Goal: Task Accomplishment & Management: Use online tool/utility

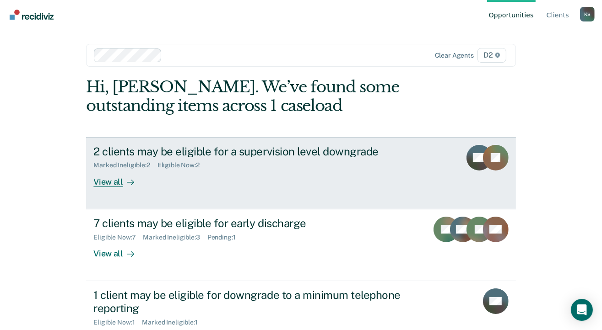
click at [110, 182] on div "View all" at bounding box center [118, 178] width 51 height 18
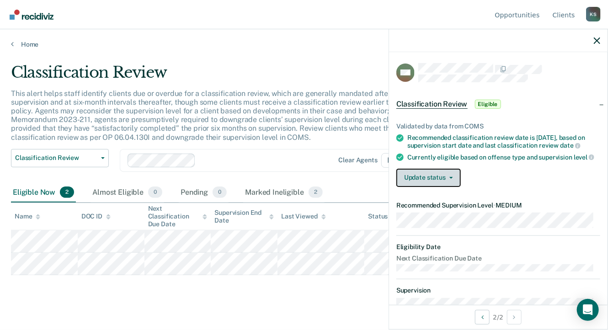
click at [451, 185] on button "Update status" at bounding box center [429, 178] width 65 height 18
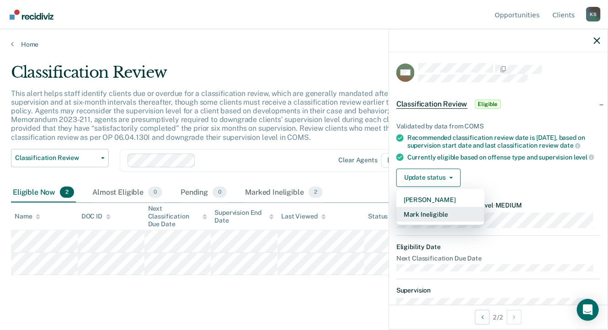
click at [441, 220] on button "Mark Ineligible" at bounding box center [441, 214] width 88 height 15
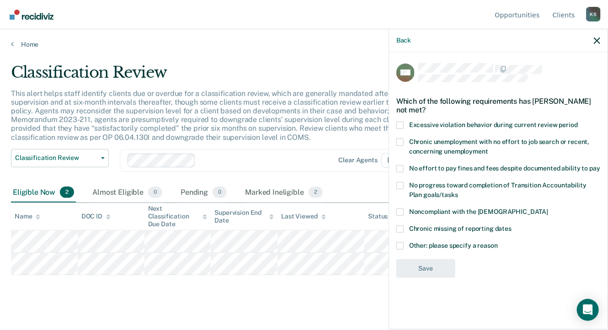
click at [400, 124] on span at bounding box center [400, 125] width 7 height 7
click at [578, 122] on input "Excessive violation behavior during current review period" at bounding box center [578, 122] width 0 height 0
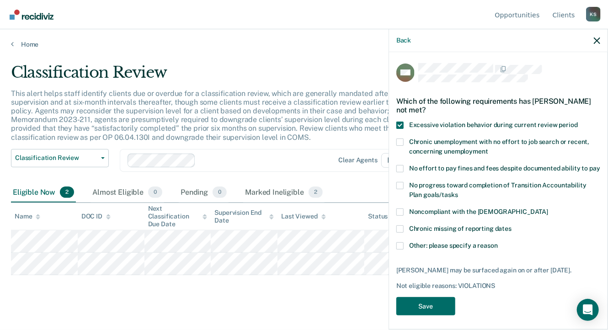
scroll to position [20, 0]
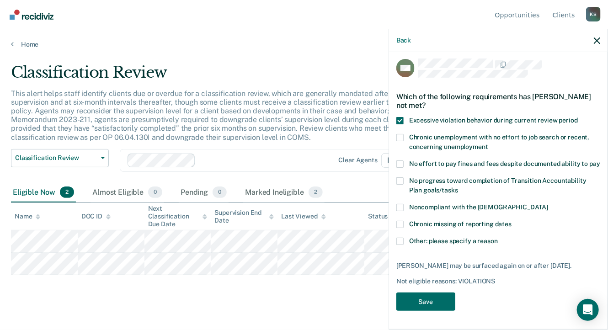
click at [400, 238] on span at bounding box center [400, 241] width 7 height 7
click at [498, 238] on input "Other: please specify a reason" at bounding box center [498, 238] width 0 height 0
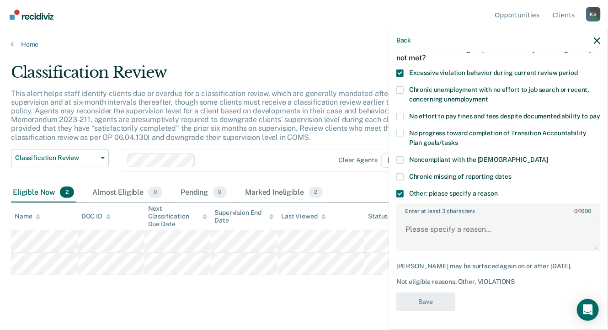
scroll to position [68, 0]
click at [419, 224] on textarea "Enter at least 3 characters 0 / 1600" at bounding box center [499, 234] width 202 height 34
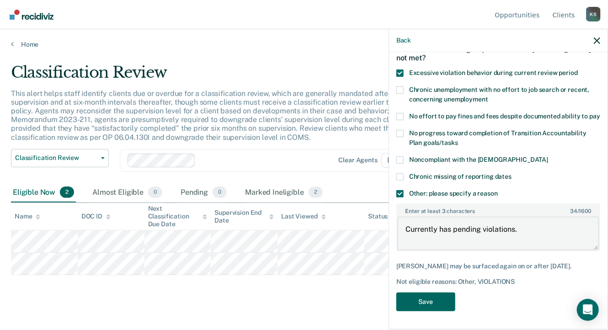
type textarea "Currently has pending violations."
click at [431, 299] on button "Save" at bounding box center [426, 302] width 59 height 19
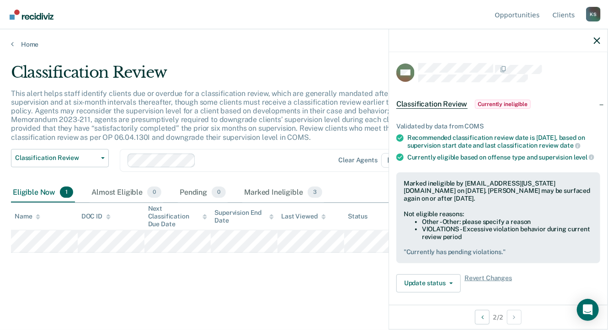
scroll to position [0, 0]
click at [597, 42] on icon "button" at bounding box center [597, 41] width 6 height 6
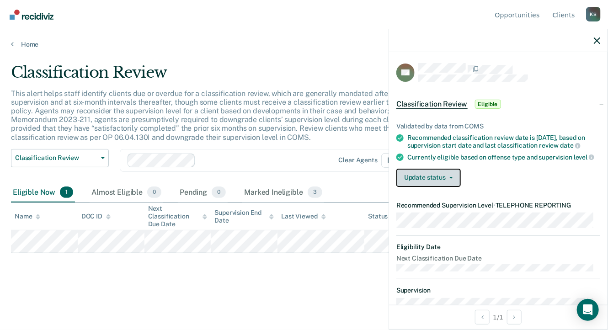
click at [452, 185] on button "Update status" at bounding box center [429, 178] width 65 height 18
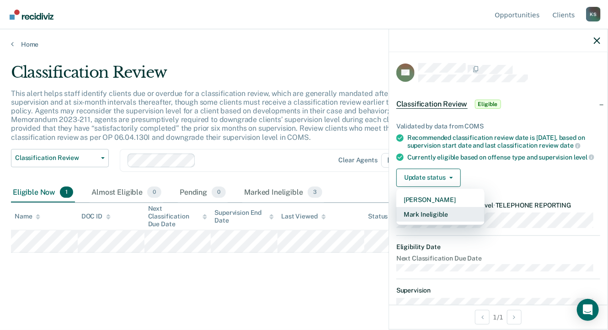
click at [428, 220] on button "Mark Ineligible" at bounding box center [441, 214] width 88 height 15
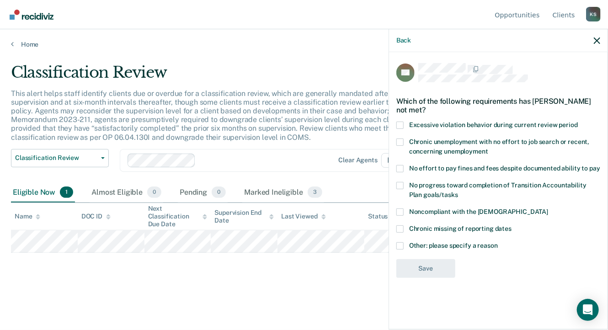
click at [400, 245] on span at bounding box center [400, 245] width 7 height 7
click at [498, 242] on input "Other: please specify a reason" at bounding box center [498, 242] width 0 height 0
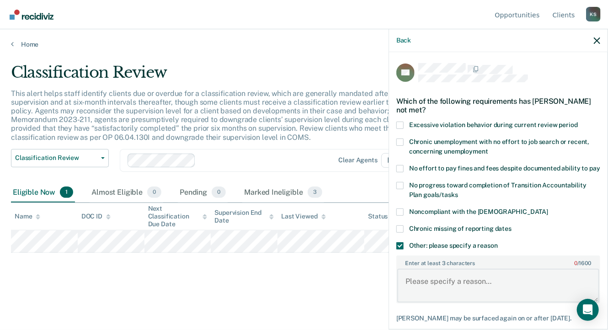
click at [419, 284] on textarea "Enter at least 3 characters 0 / 1600" at bounding box center [499, 286] width 202 height 34
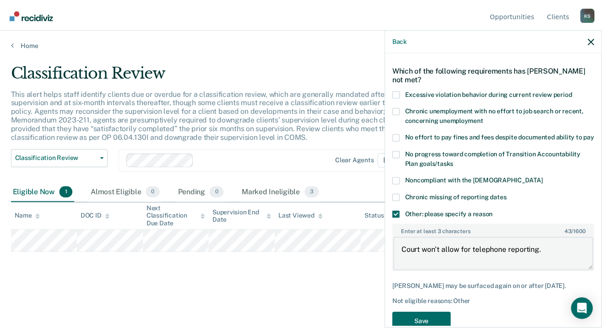
scroll to position [60, 0]
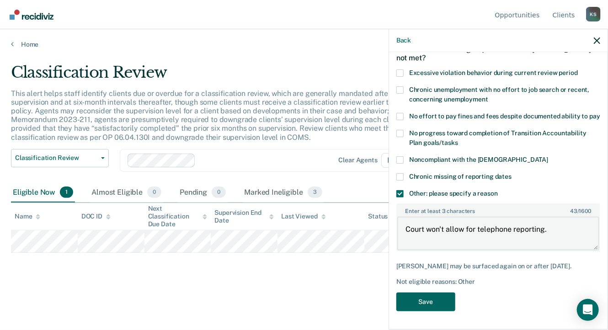
type textarea "Court won't allow for telephone reporting."
click at [426, 301] on button "Save" at bounding box center [426, 302] width 59 height 19
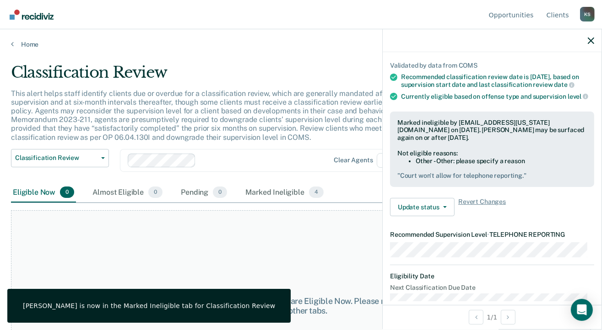
click at [253, 229] on div "At this time, there are no clients who are Eligible Now. Please navigate to one…" at bounding box center [301, 305] width 580 height 191
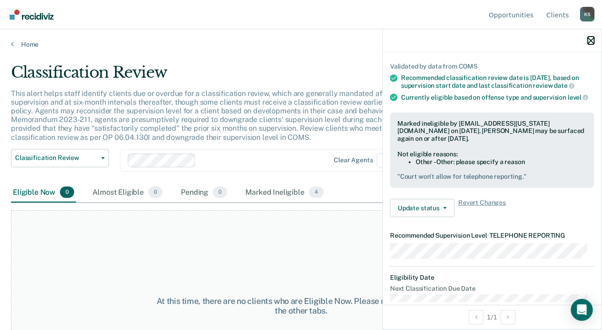
click at [590, 41] on icon "button" at bounding box center [590, 41] width 6 height 6
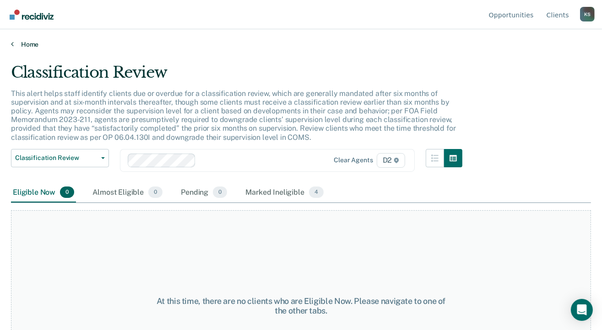
click at [16, 44] on link "Home" at bounding box center [301, 44] width 580 height 8
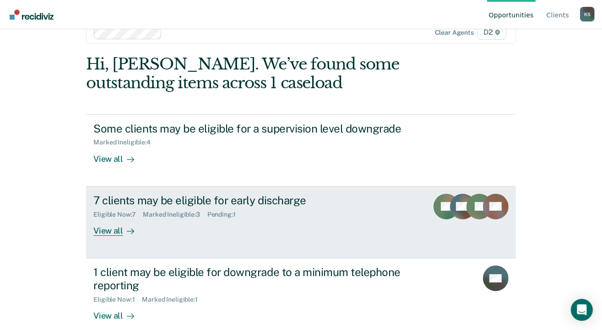
scroll to position [35, 0]
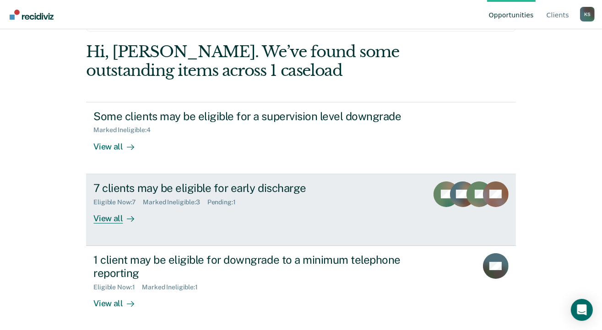
click at [181, 191] on div "7 clients may be eligible for early discharge" at bounding box center [253, 188] width 321 height 13
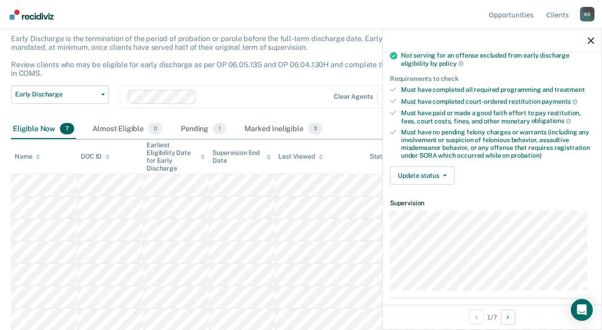
scroll to position [137, 0]
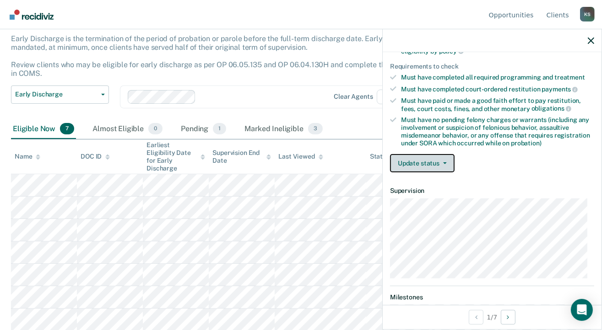
click at [442, 162] on button "Update status" at bounding box center [422, 163] width 65 height 18
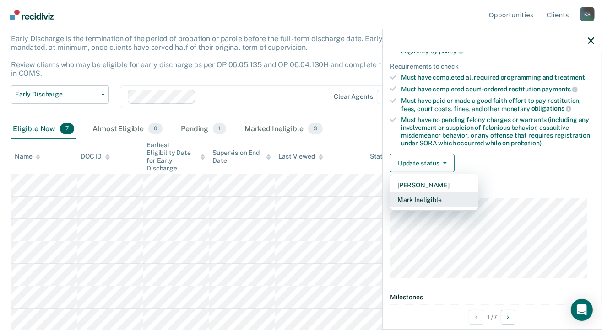
click at [426, 197] on button "Mark Ineligible" at bounding box center [434, 200] width 88 height 15
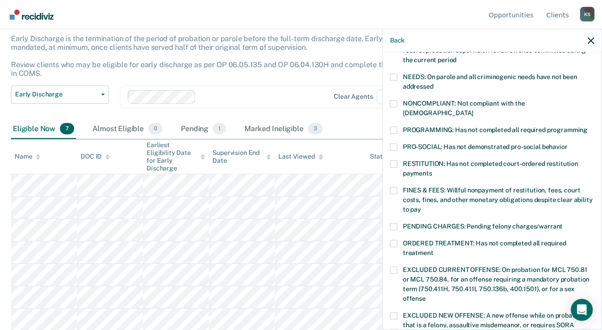
click at [392, 187] on span at bounding box center [393, 190] width 7 height 7
click at [421, 206] on input "FINES & FEES: Willful nonpayment of restitution, fees, court costs, fines, and …" at bounding box center [421, 206] width 0 height 0
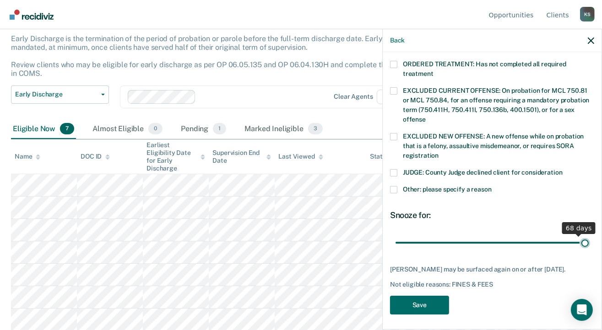
scroll to position [309, 0]
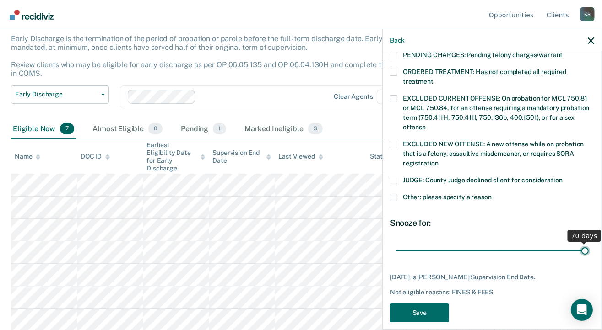
drag, startPoint x: 474, startPoint y: 233, endPoint x: 581, endPoint y: 236, distance: 106.2
type input "70"
click at [581, 243] on input "range" at bounding box center [491, 251] width 193 height 16
click at [423, 304] on button "Save" at bounding box center [419, 313] width 59 height 19
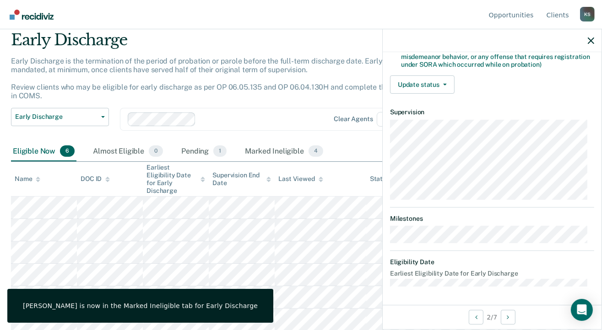
scroll to position [212, 0]
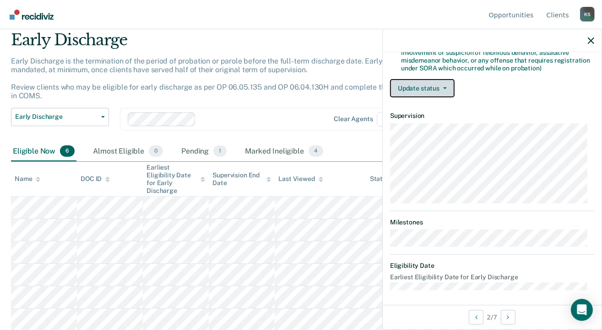
click at [443, 87] on icon "button" at bounding box center [445, 88] width 4 height 2
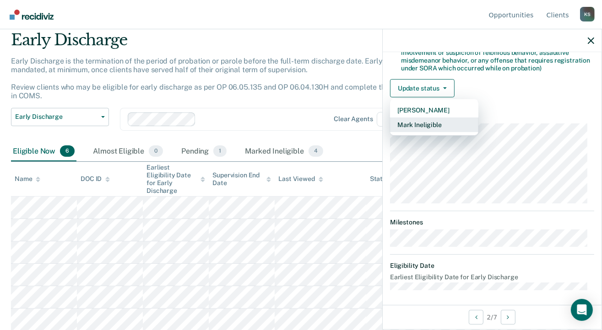
click at [428, 124] on button "Mark Ineligible" at bounding box center [434, 125] width 88 height 15
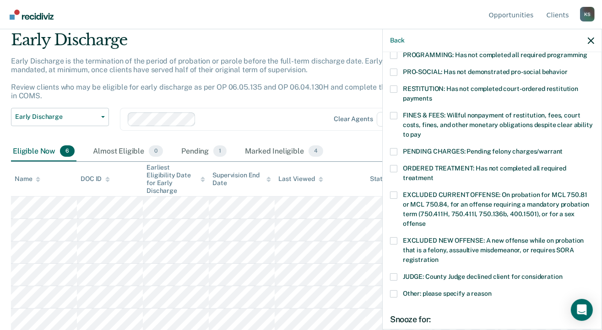
click at [393, 112] on span at bounding box center [393, 115] width 7 height 7
click at [421, 131] on input "FINES & FEES: Willful nonpayment of restitution, fees, court costs, fines, and …" at bounding box center [421, 131] width 0 height 0
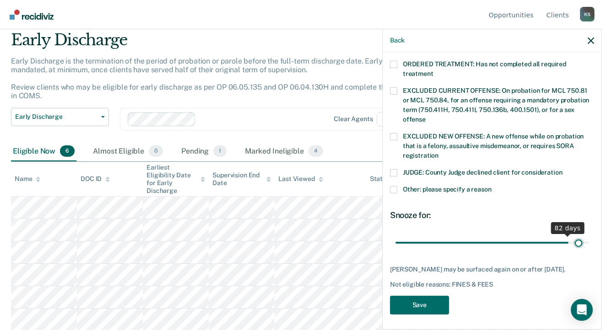
scroll to position [309, 0]
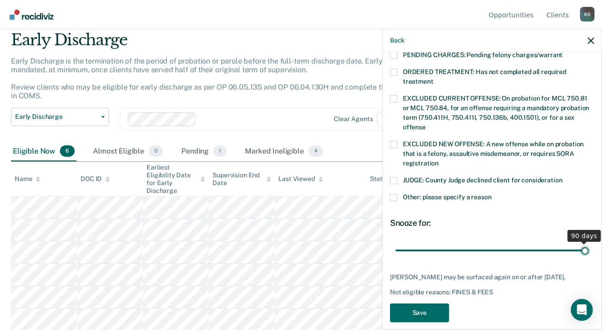
drag, startPoint x: 458, startPoint y: 232, endPoint x: 582, endPoint y: 238, distance: 124.6
type input "90"
click at [582, 243] on input "range" at bounding box center [491, 251] width 193 height 16
click at [420, 304] on button "Save" at bounding box center [419, 313] width 59 height 19
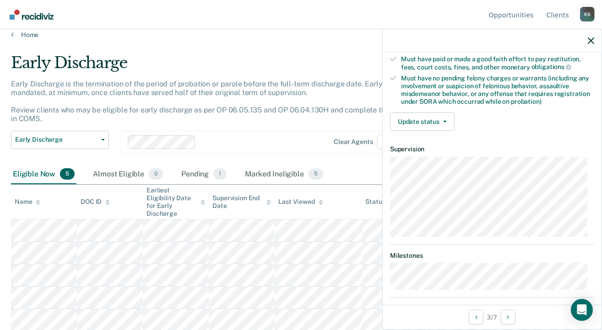
scroll to position [222, 0]
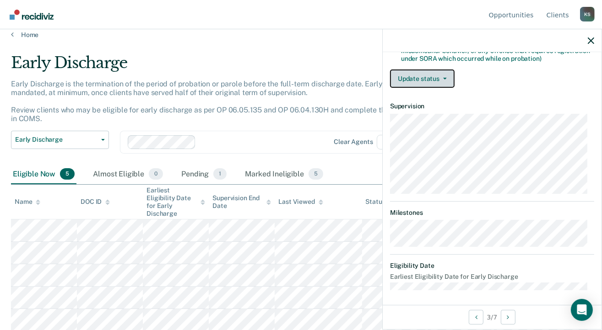
click at [444, 78] on button "Update status" at bounding box center [422, 79] width 65 height 18
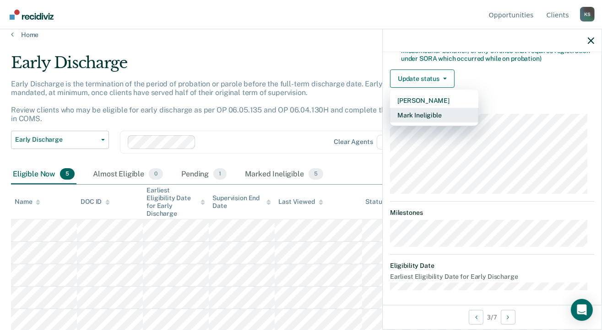
click at [425, 112] on button "Mark Ineligible" at bounding box center [434, 115] width 88 height 15
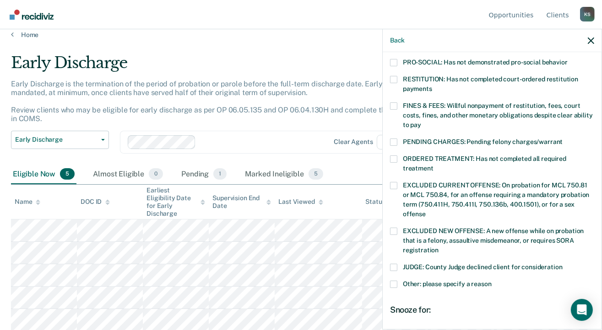
click at [394, 102] on span at bounding box center [393, 105] width 7 height 7
click at [421, 122] on input "FINES & FEES: Willful nonpayment of restitution, fees, court costs, fines, and …" at bounding box center [421, 122] width 0 height 0
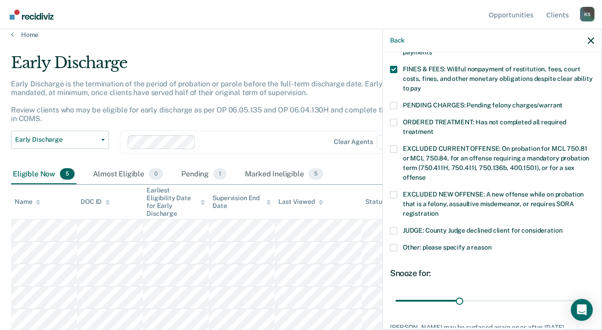
scroll to position [309, 0]
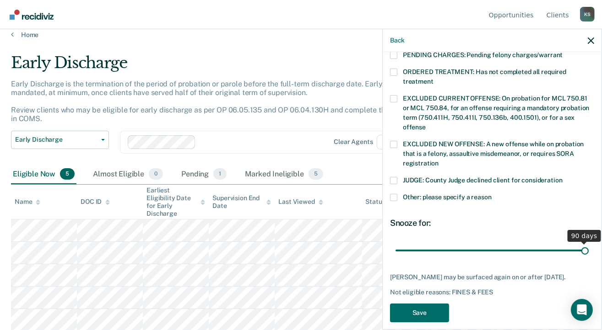
drag, startPoint x: 459, startPoint y: 242, endPoint x: 581, endPoint y: 242, distance: 122.6
type input "90"
click at [581, 243] on input "range" at bounding box center [491, 251] width 193 height 16
click at [417, 304] on button "Save" at bounding box center [419, 313] width 59 height 19
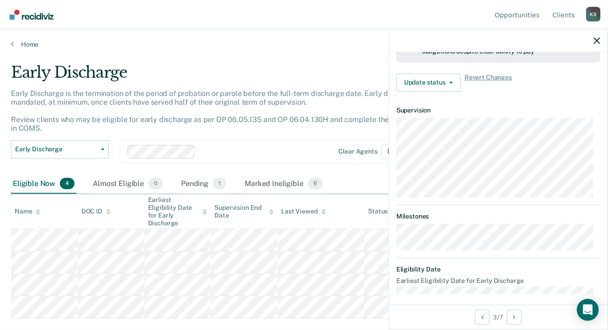
scroll to position [203, 0]
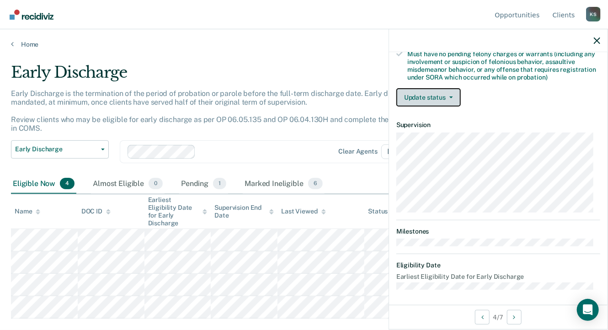
click at [451, 96] on button "Update status" at bounding box center [429, 97] width 65 height 18
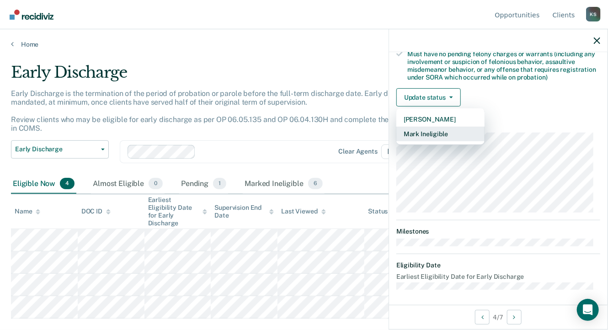
click at [428, 132] on button "Mark Ineligible" at bounding box center [441, 134] width 88 height 15
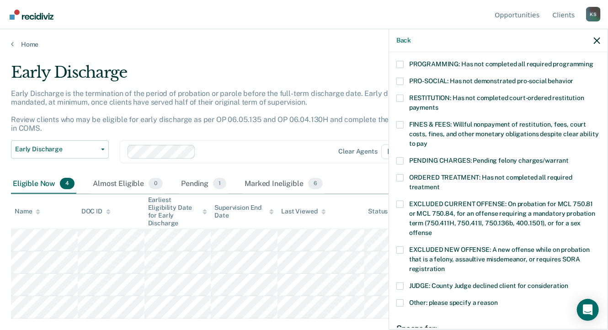
click at [400, 121] on span at bounding box center [400, 124] width 7 height 7
click at [428, 140] on input "FINES & FEES: Willful nonpayment of restitution, fees, court costs, fines, and …" at bounding box center [428, 140] width 0 height 0
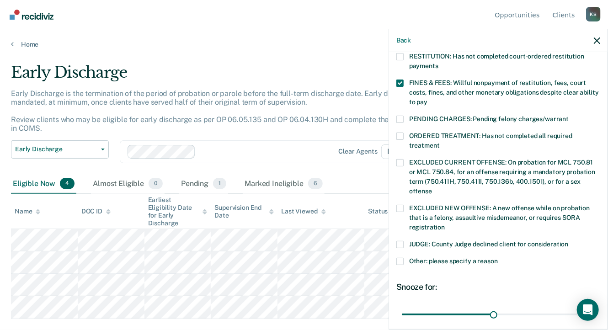
scroll to position [309, 0]
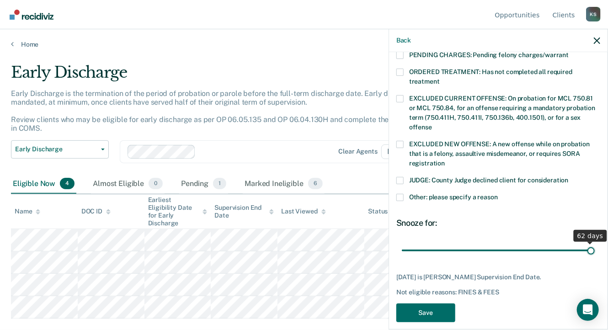
drag, startPoint x: 491, startPoint y: 240, endPoint x: 592, endPoint y: 239, distance: 101.6
type input "62"
click at [592, 243] on input "range" at bounding box center [498, 251] width 193 height 16
click at [436, 307] on button "Save" at bounding box center [426, 313] width 59 height 19
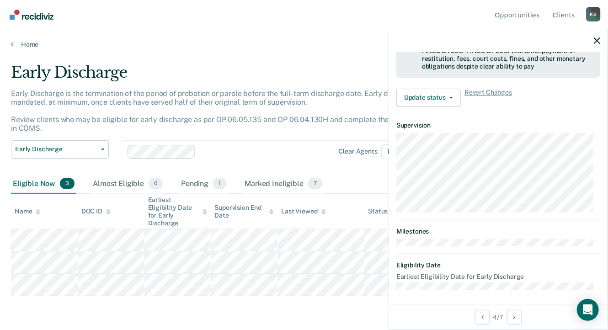
scroll to position [203, 0]
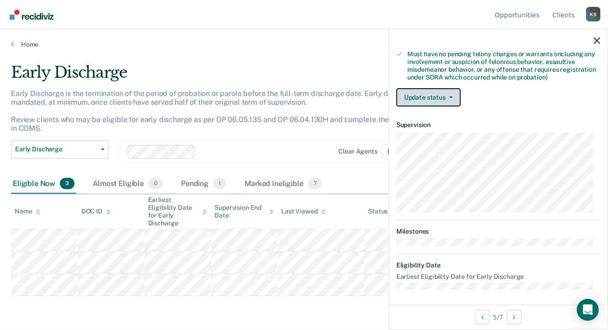
click at [450, 96] on button "Update status" at bounding box center [429, 97] width 65 height 18
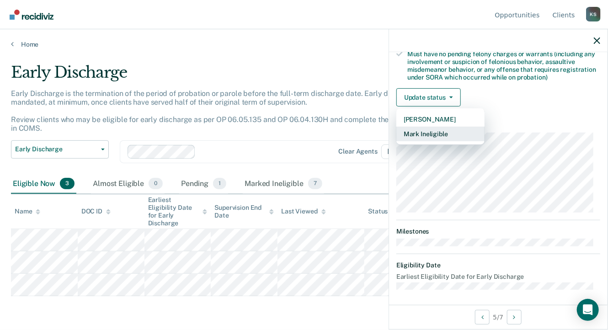
click at [431, 134] on button "Mark Ineligible" at bounding box center [441, 134] width 88 height 15
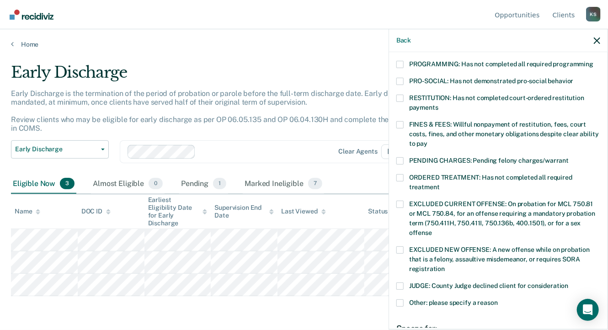
click at [401, 95] on span at bounding box center [400, 98] width 7 height 7
click at [439, 104] on input "RESTITUTION: Has not completed court-ordered restitution payments" at bounding box center [439, 104] width 0 height 0
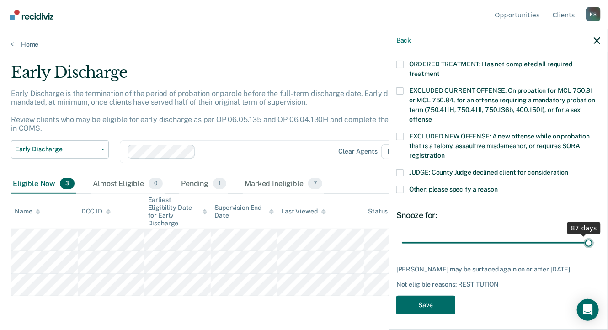
scroll to position [309, 0]
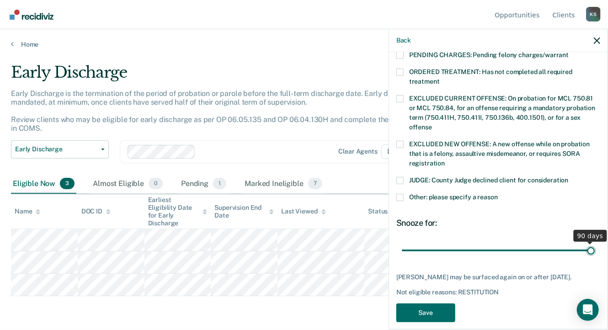
drag, startPoint x: 463, startPoint y: 232, endPoint x: 592, endPoint y: 237, distance: 128.7
type input "90"
click at [592, 243] on input "range" at bounding box center [498, 251] width 193 height 16
click at [431, 304] on button "Save" at bounding box center [426, 313] width 59 height 19
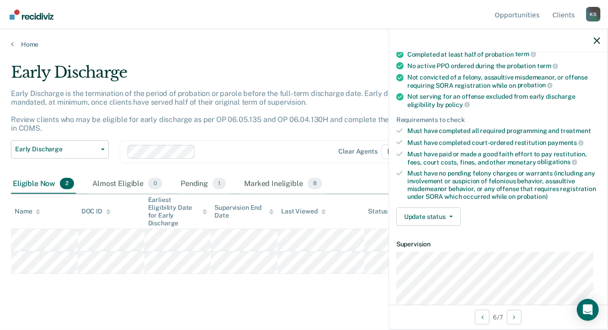
scroll to position [137, 0]
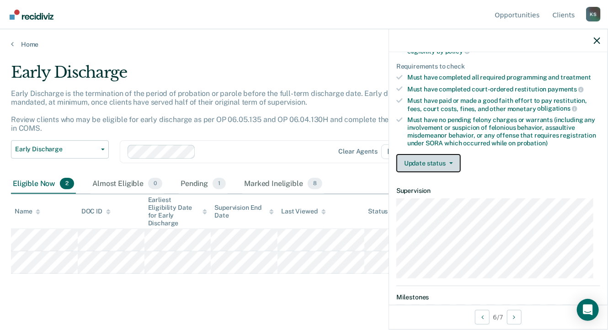
click at [447, 161] on button "Update status" at bounding box center [429, 163] width 65 height 18
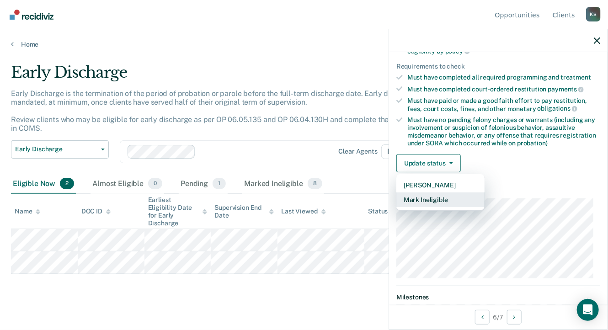
click at [424, 197] on button "Mark Ineligible" at bounding box center [441, 200] width 88 height 15
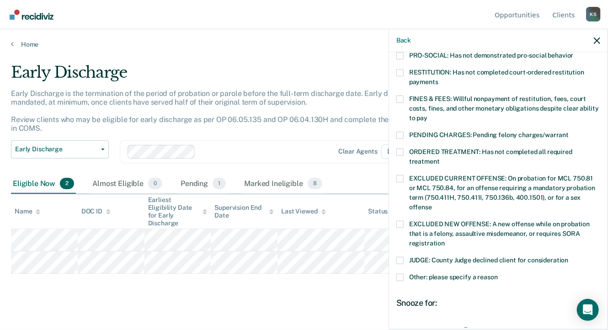
scroll to position [183, 0]
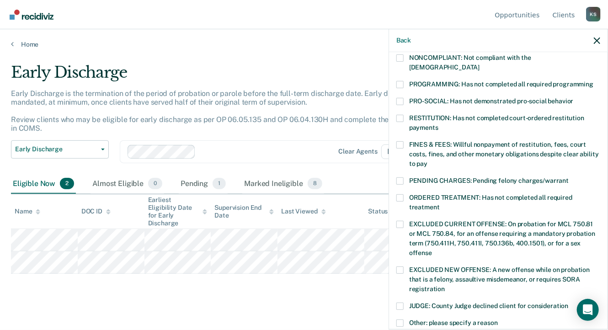
click at [401, 141] on span at bounding box center [400, 144] width 7 height 7
click at [428, 161] on input "FINES & FEES: Willful nonpayment of restitution, fees, court costs, fines, and …" at bounding box center [428, 161] width 0 height 0
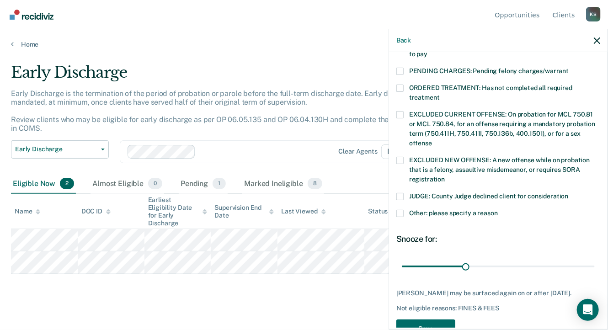
scroll to position [309, 0]
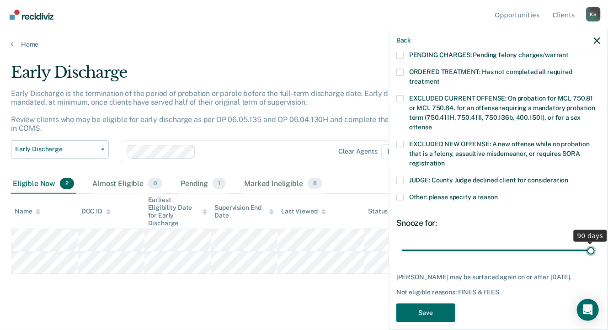
drag, startPoint x: 465, startPoint y: 242, endPoint x: 589, endPoint y: 244, distance: 123.5
type input "90"
click at [589, 244] on input "range" at bounding box center [498, 251] width 193 height 16
click at [431, 304] on button "Save" at bounding box center [426, 313] width 59 height 19
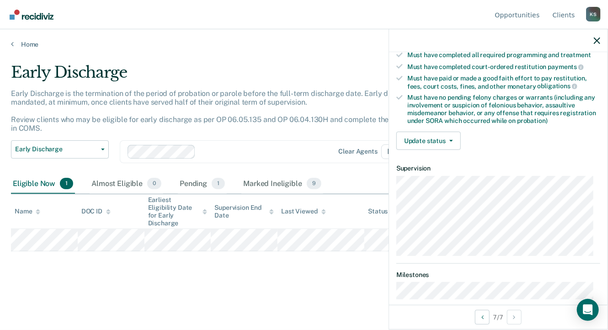
scroll to position [121, 0]
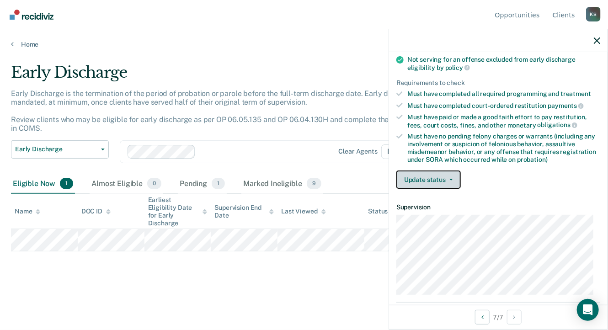
click at [450, 179] on icon "button" at bounding box center [452, 180] width 4 height 2
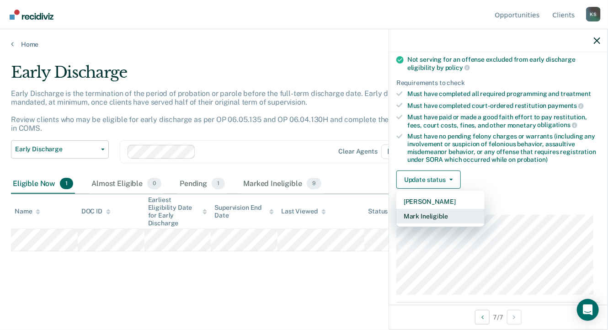
click at [428, 210] on button "Mark Ineligible" at bounding box center [441, 216] width 88 height 15
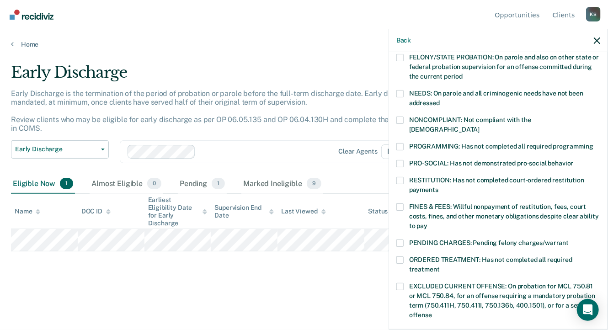
click at [400, 204] on span at bounding box center [400, 207] width 7 height 7
click at [428, 223] on input "FINES & FEES: Willful nonpayment of restitution, fees, court costs, fines, and …" at bounding box center [428, 223] width 0 height 0
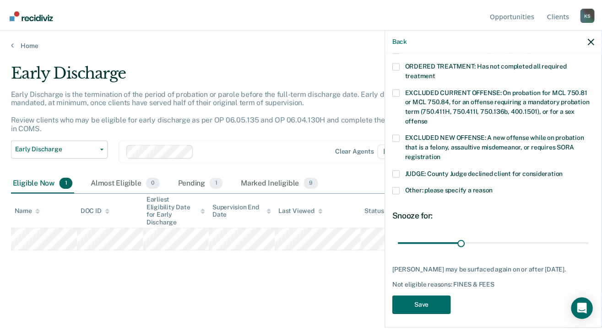
scroll to position [317, 0]
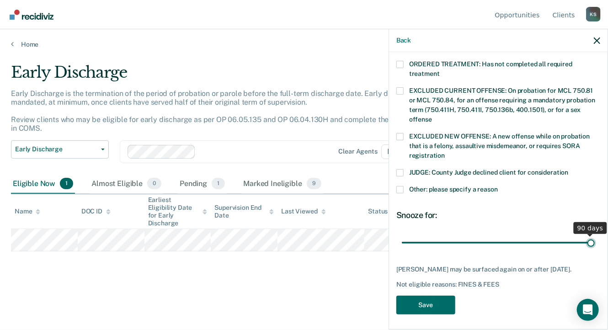
drag, startPoint x: 467, startPoint y: 232, endPoint x: 588, endPoint y: 236, distance: 121.3
type input "90"
click at [588, 236] on input "range" at bounding box center [498, 243] width 193 height 16
click at [432, 296] on button "Save" at bounding box center [426, 305] width 59 height 19
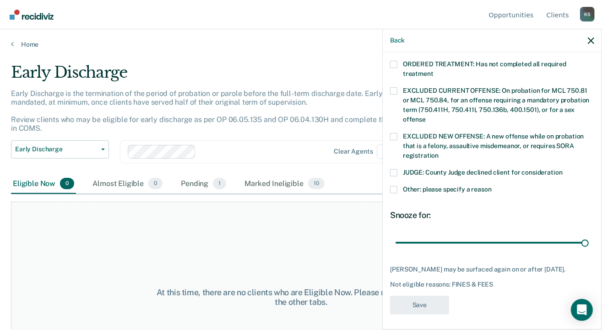
scroll to position [303, 0]
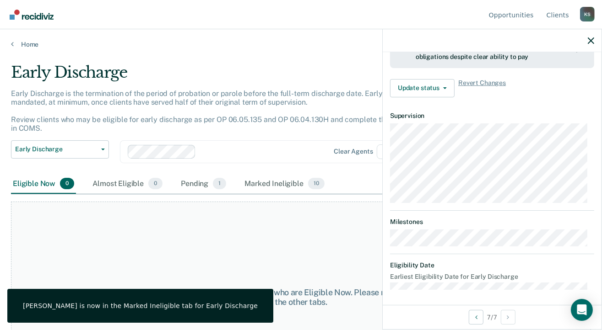
click at [274, 241] on div "At this time, there are no clients who are Eligible Now. Please navigate to one…" at bounding box center [301, 297] width 580 height 191
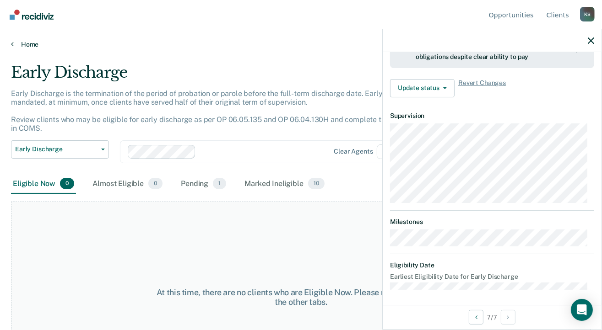
click at [20, 41] on link "Home" at bounding box center [301, 44] width 580 height 8
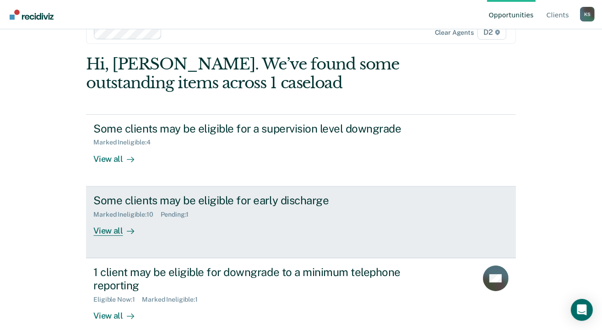
scroll to position [35, 0]
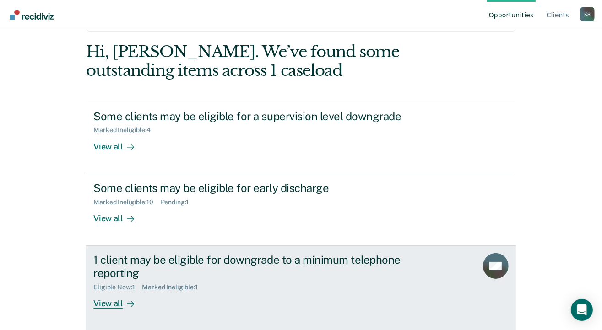
click at [115, 298] on div "View all" at bounding box center [118, 300] width 51 height 18
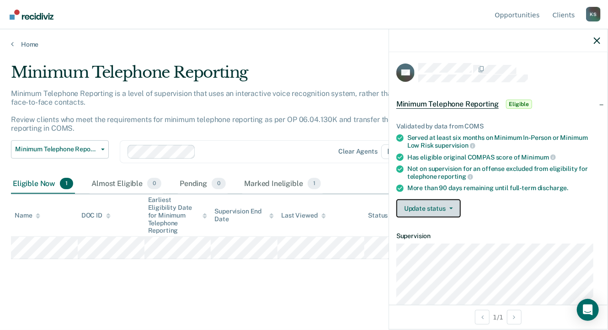
click at [450, 208] on icon "button" at bounding box center [452, 209] width 4 height 2
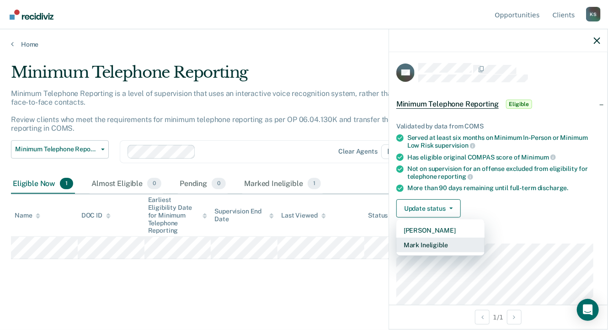
click at [430, 243] on button "Mark Ineligible" at bounding box center [441, 245] width 88 height 15
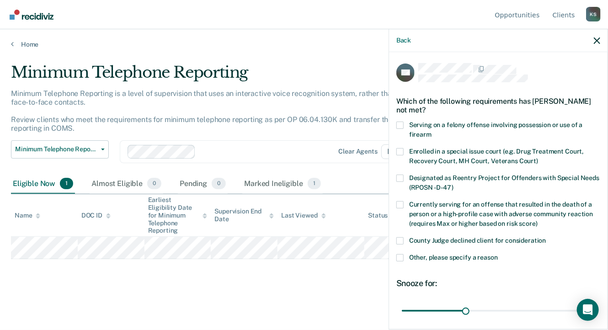
click at [398, 240] on span at bounding box center [400, 240] width 7 height 7
click at [547, 237] on input "County Judge declined client for consideration" at bounding box center [547, 237] width 0 height 0
drag, startPoint x: 463, startPoint y: 309, endPoint x: 598, endPoint y: 311, distance: 135.4
type input "90"
click at [595, 311] on input "range" at bounding box center [498, 311] width 193 height 16
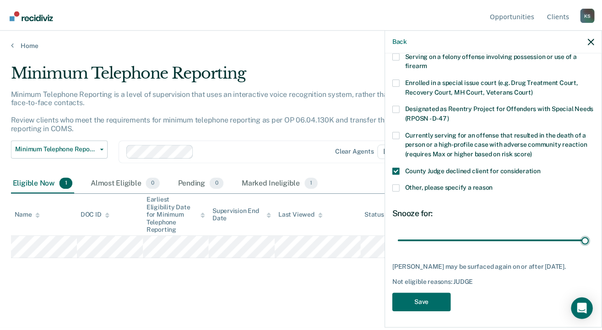
scroll to position [70, 0]
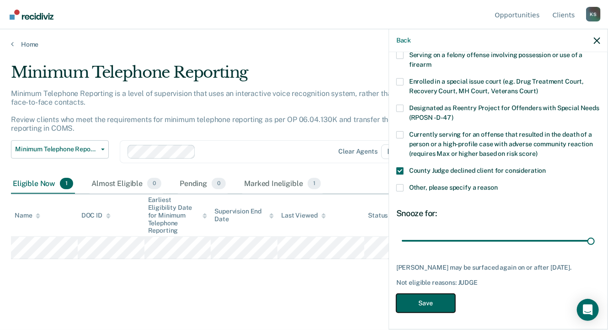
click at [430, 299] on button "Save" at bounding box center [426, 303] width 59 height 19
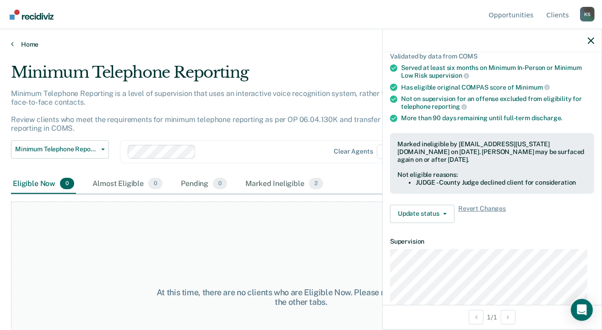
click at [16, 46] on link "Home" at bounding box center [301, 44] width 580 height 8
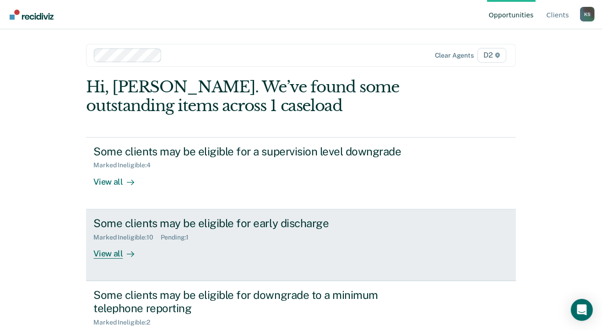
click at [210, 230] on div "Marked Ineligible : 10 Pending : 1" at bounding box center [253, 235] width 321 height 11
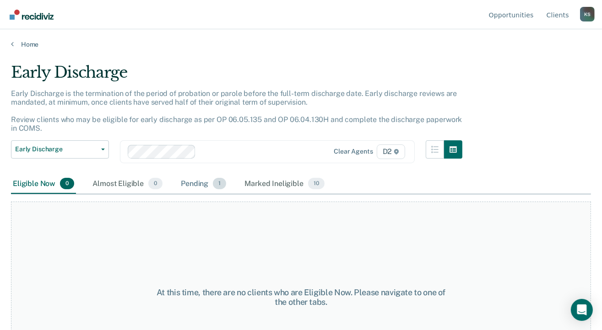
click at [193, 181] on div "Pending 1" at bounding box center [203, 184] width 49 height 20
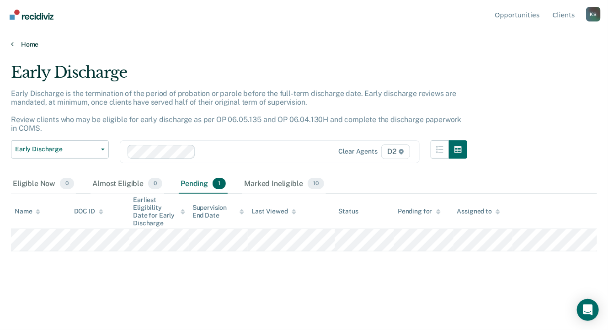
click at [20, 43] on link "Home" at bounding box center [304, 44] width 587 height 8
